Goal: Book appointment/travel/reservation

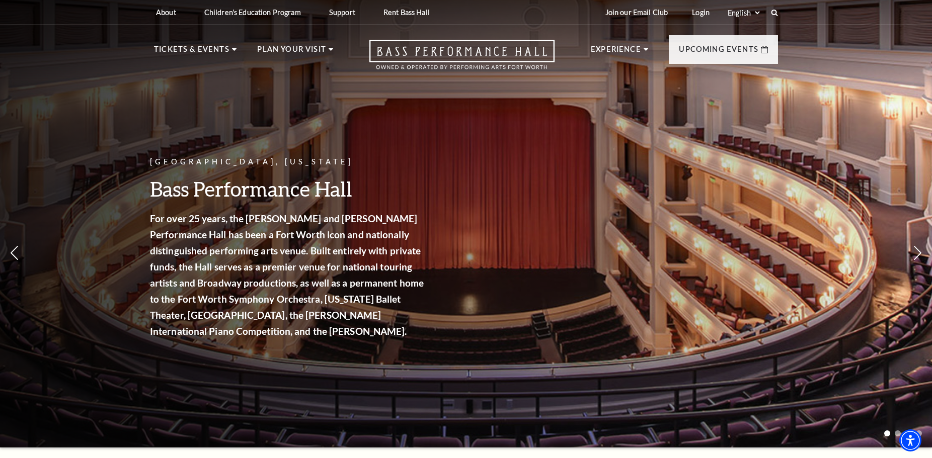
scroll to position [18, 0]
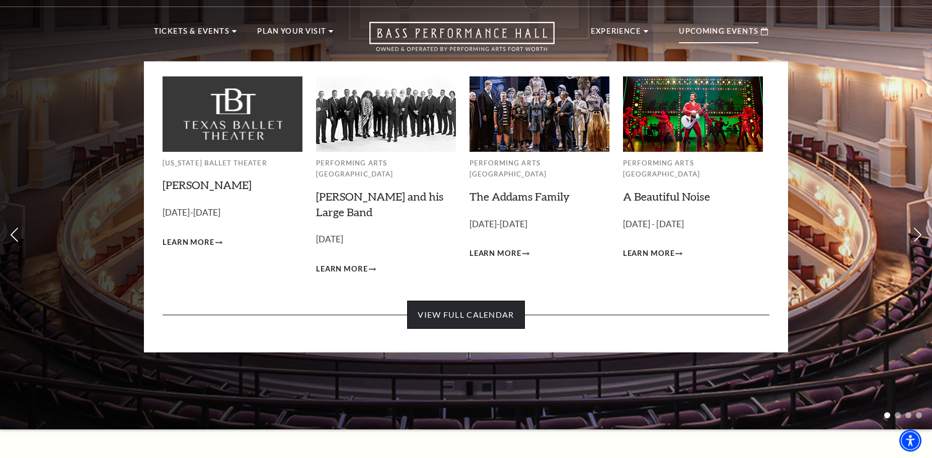
click at [492, 309] on link "View Full Calendar" at bounding box center [465, 315] width 117 height 28
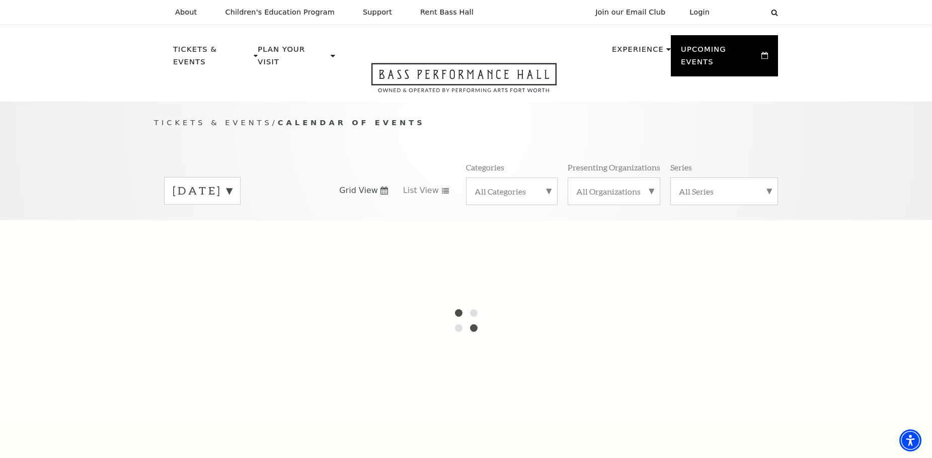
click at [232, 184] on label "[DATE]" at bounding box center [202, 191] width 59 height 16
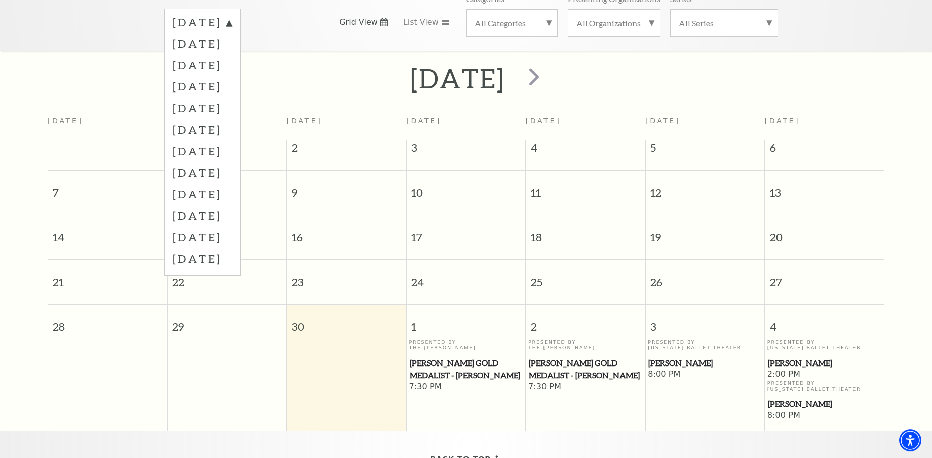
scroll to position [172, 0]
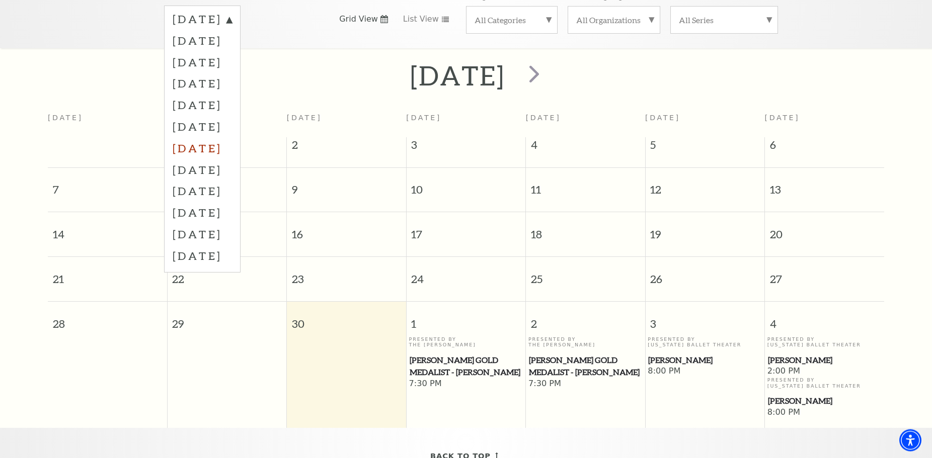
click at [201, 142] on label "March 2026" at bounding box center [202, 148] width 59 height 22
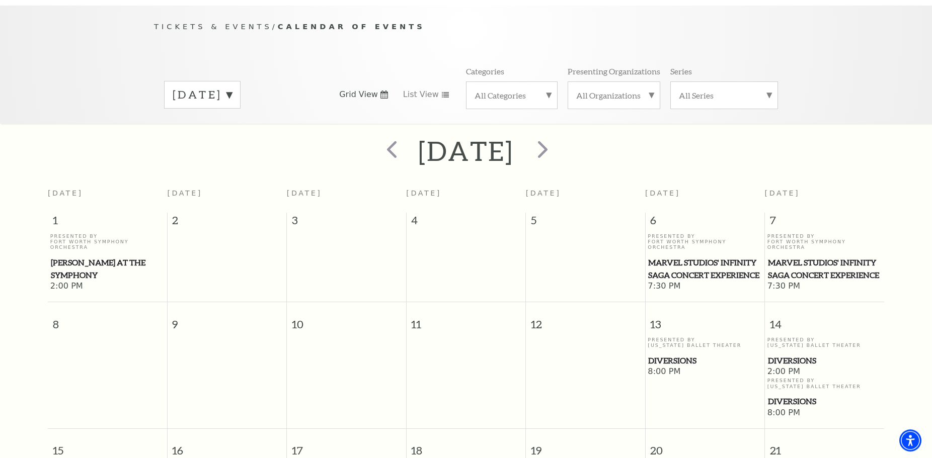
scroll to position [90, 0]
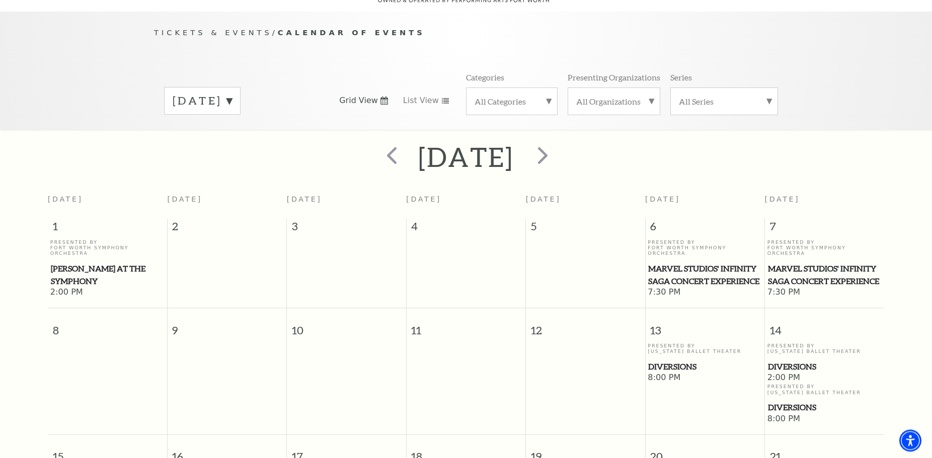
click at [232, 94] on label "March 2026" at bounding box center [202, 101] width 59 height 16
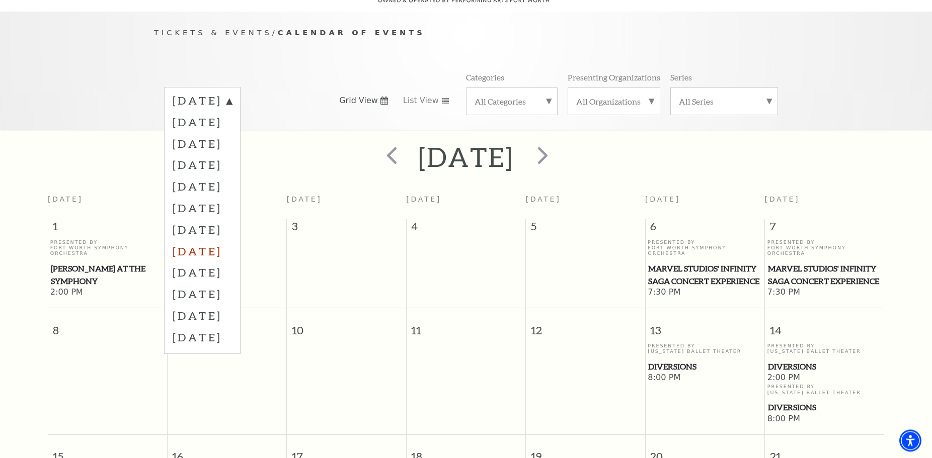
click at [212, 244] on label "April 2026" at bounding box center [202, 251] width 59 height 22
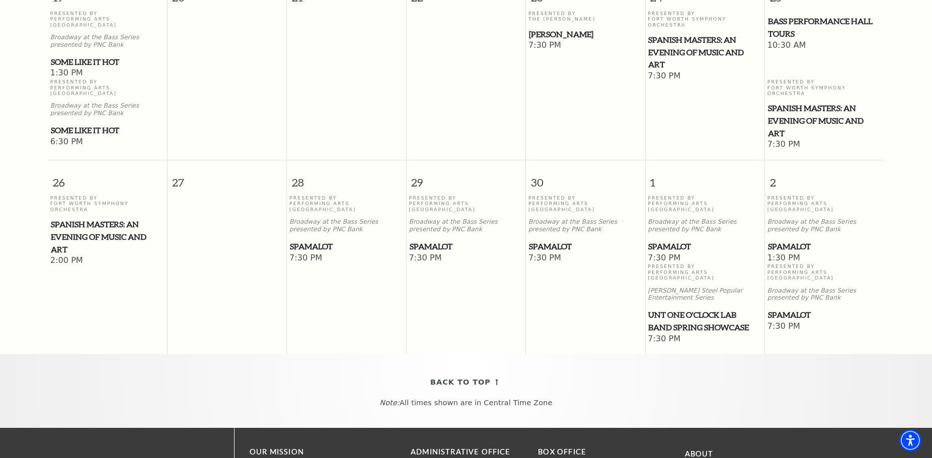
scroll to position [770, 0]
